Goal: Find specific page/section: Find specific page/section

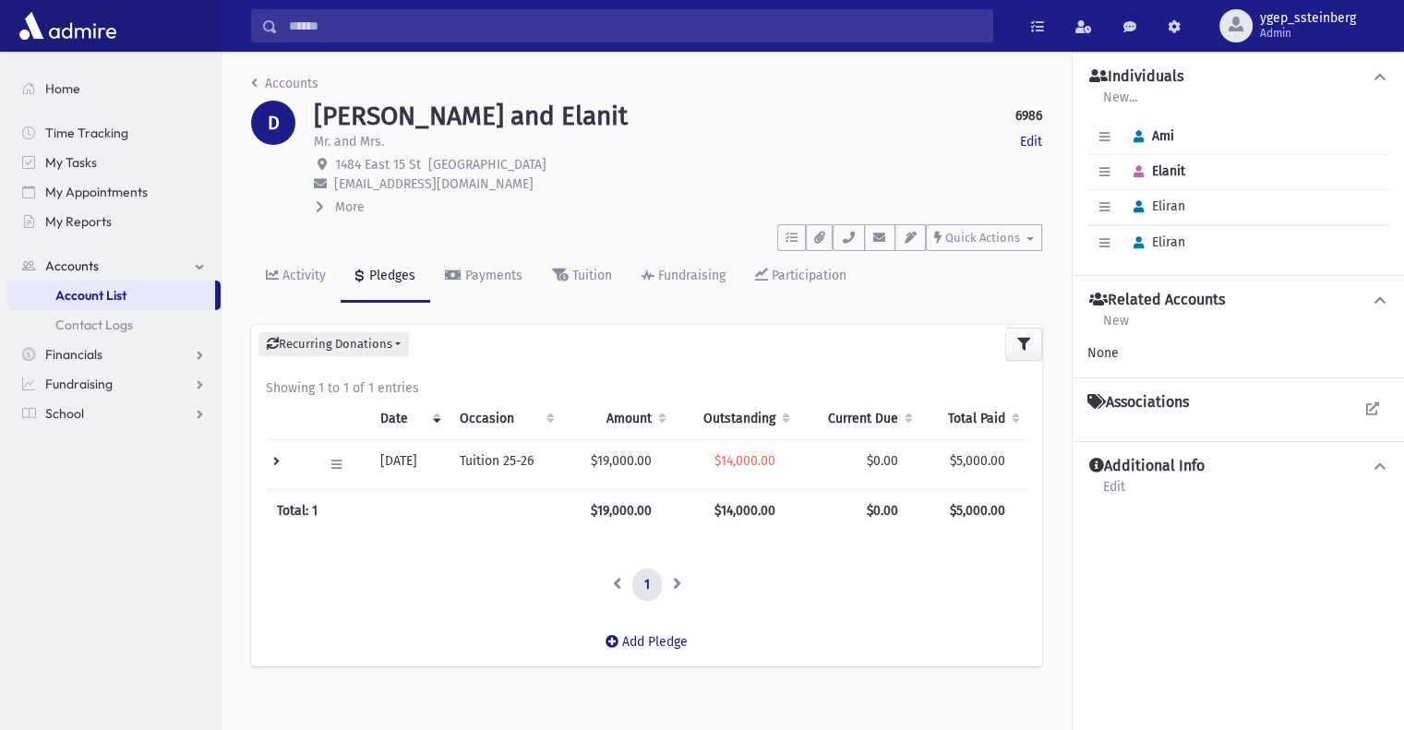
click at [329, 21] on input "Search" at bounding box center [635, 25] width 714 height 33
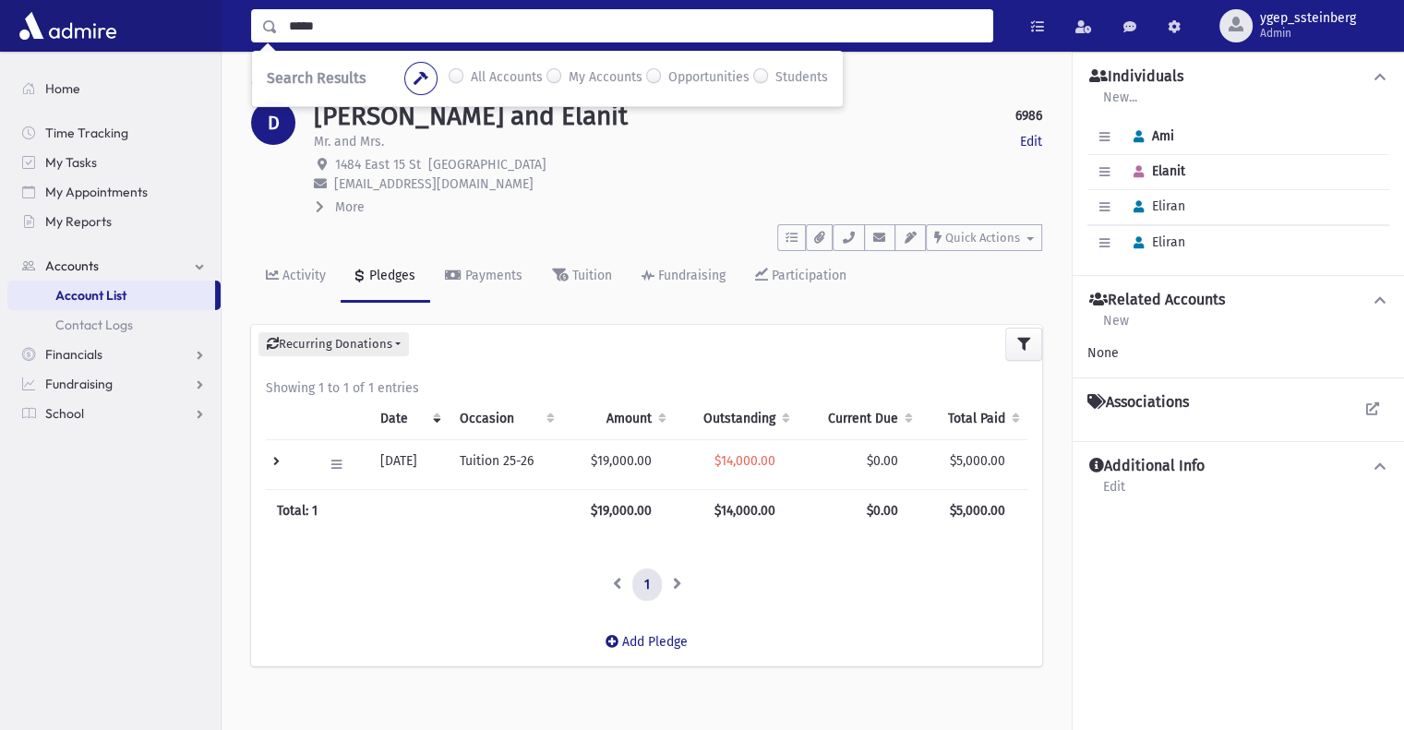
type input "*****"
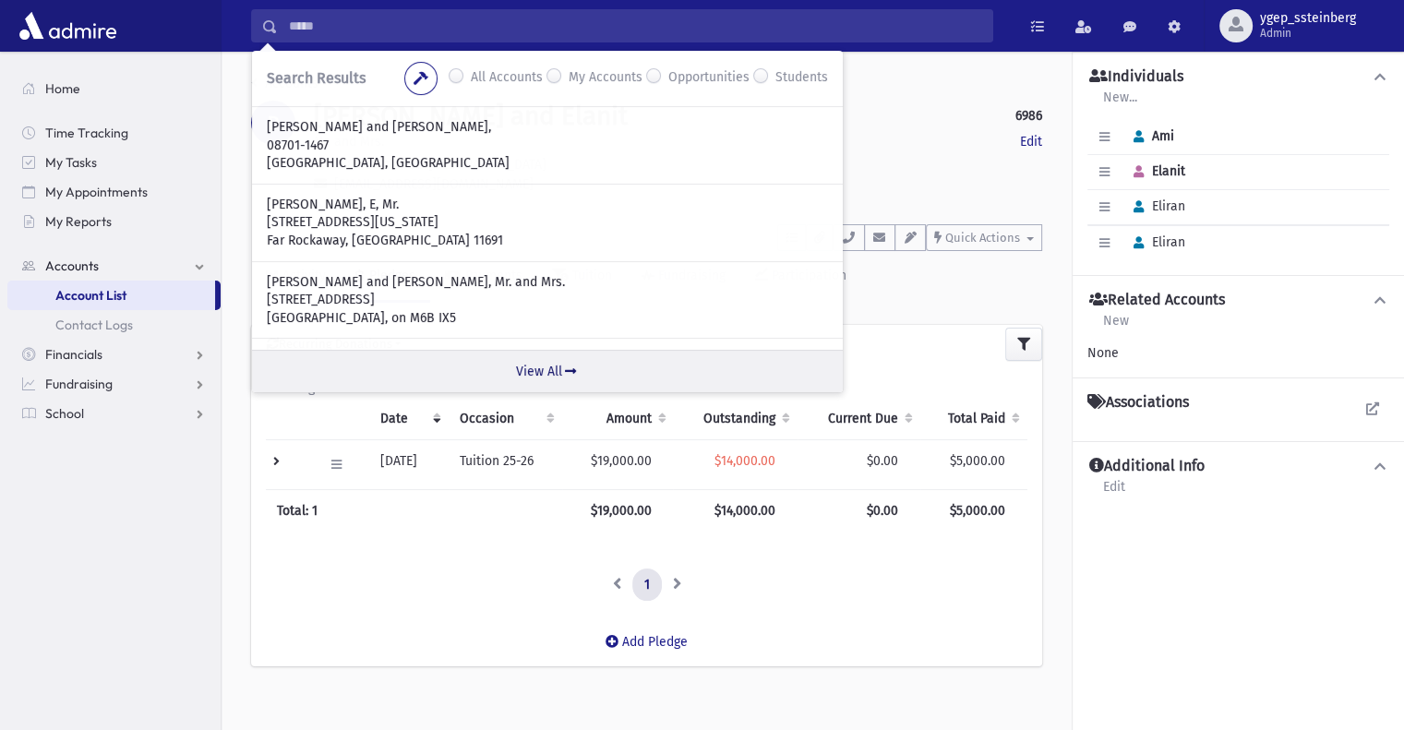
click at [532, 365] on link "View All" at bounding box center [547, 371] width 591 height 42
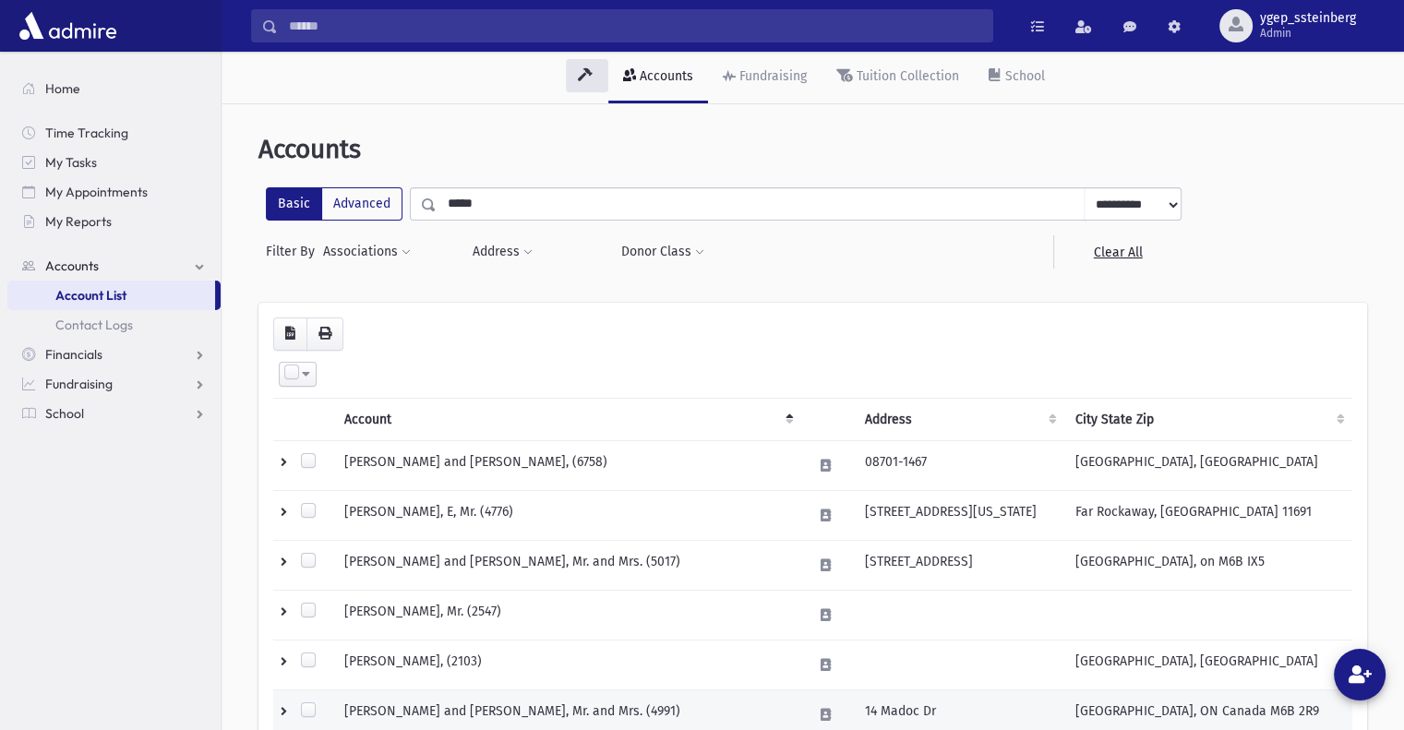
click at [443, 721] on td "HOFSTEDTER, Shlomo and Raizel, Mr. and Mrs. (4991)" at bounding box center [566, 714] width 467 height 50
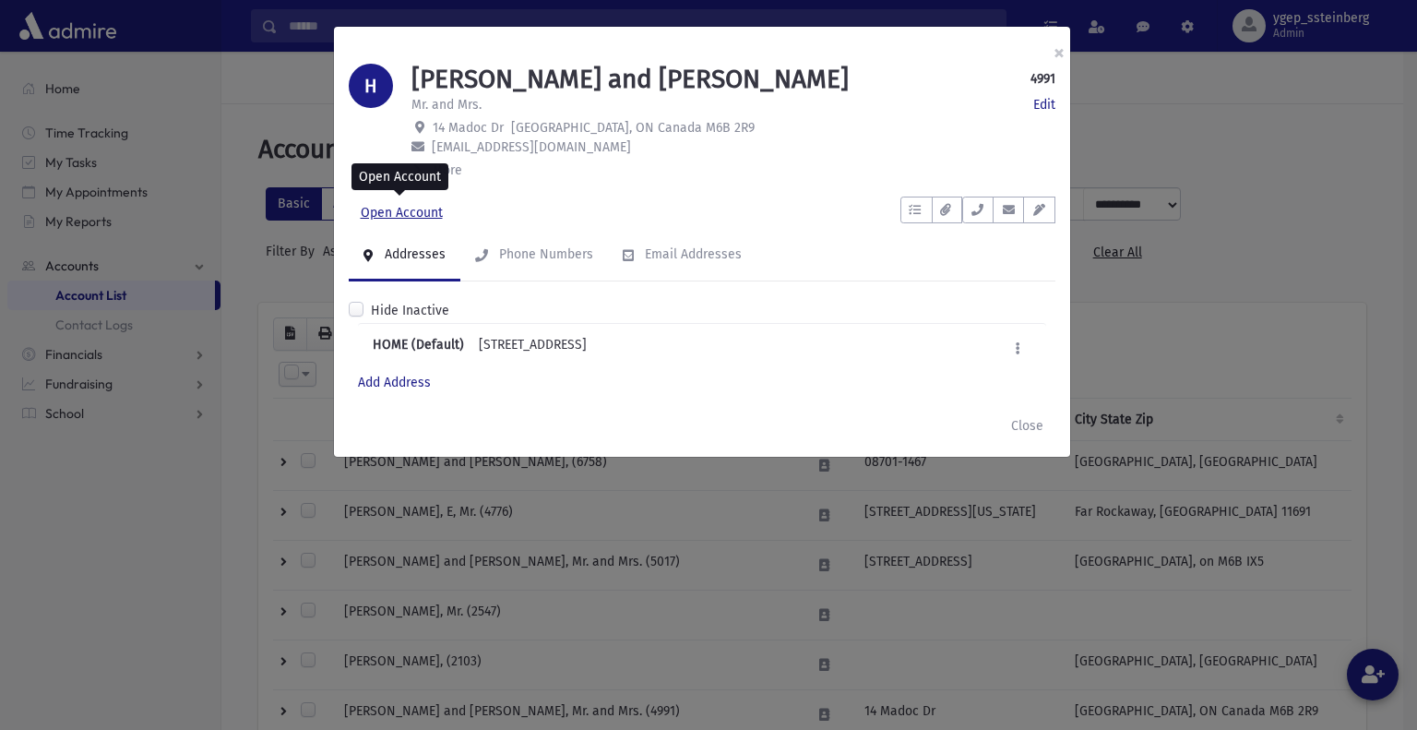
click at [421, 203] on link "Open Account" at bounding box center [402, 213] width 106 height 33
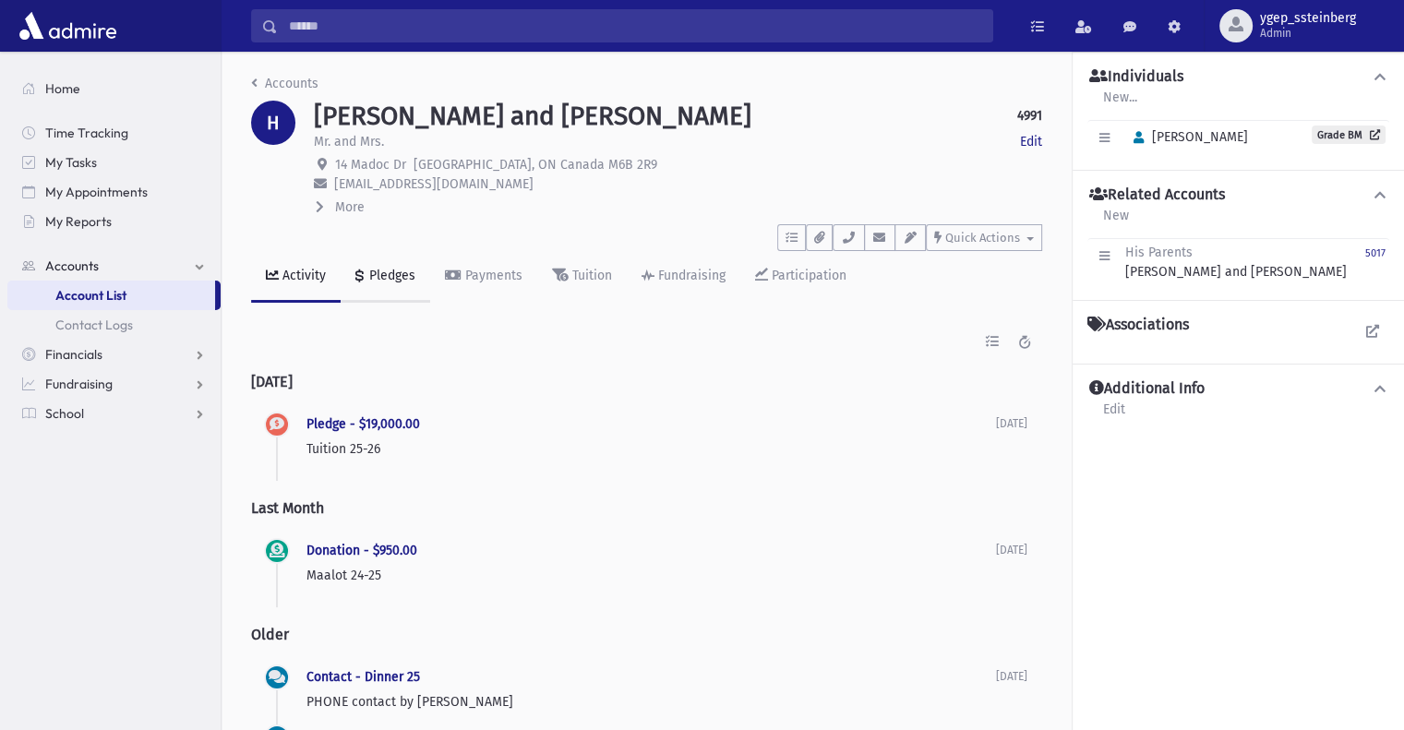
click at [377, 268] on div "Pledges" at bounding box center [390, 276] width 50 height 16
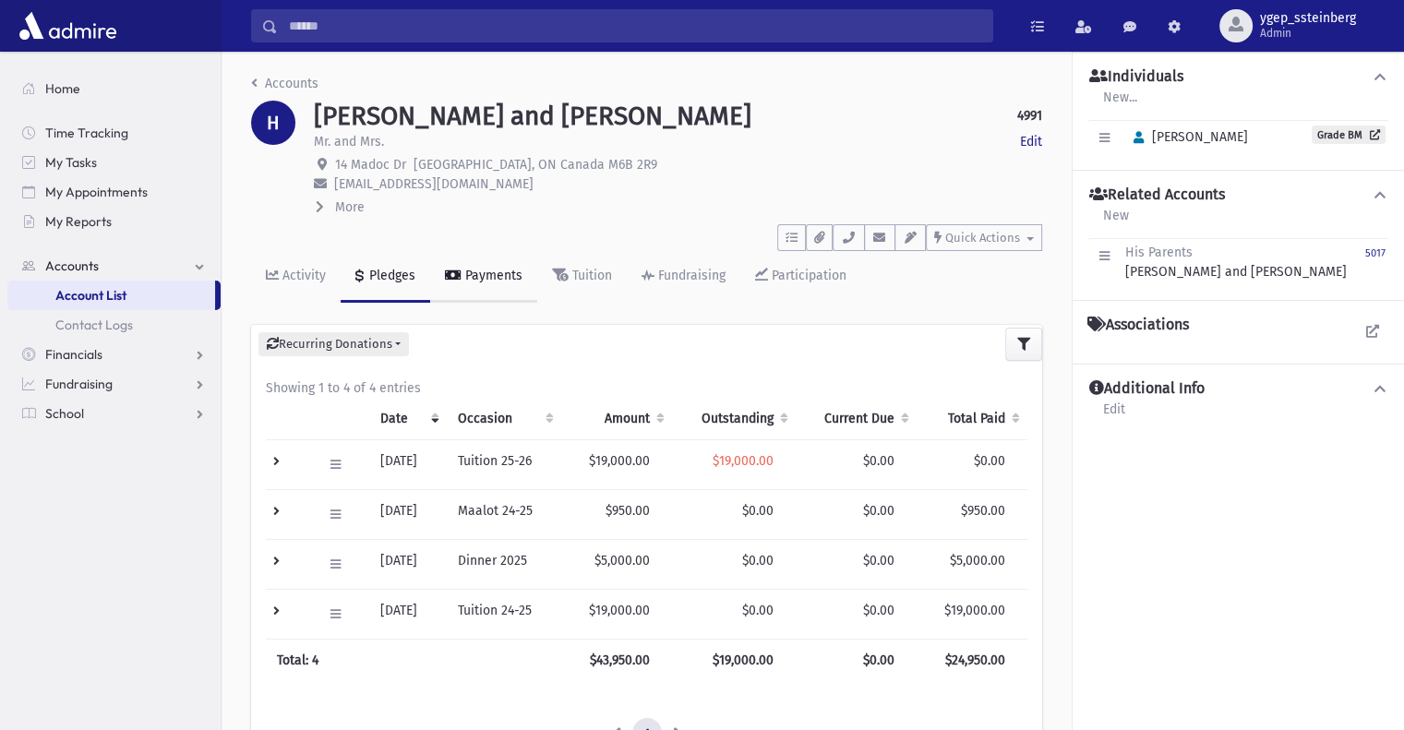
click at [495, 266] on link "Payments" at bounding box center [483, 277] width 107 height 52
